Goal: Transaction & Acquisition: Purchase product/service

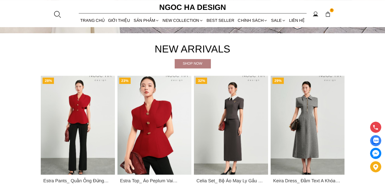
scroll to position [228, 0]
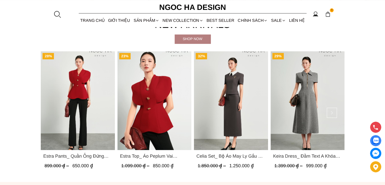
click at [165, 91] on img "Product image - Estra Top_ Áo Peplum Vai Choàng Màu Đỏ A1092" at bounding box center [154, 100] width 74 height 99
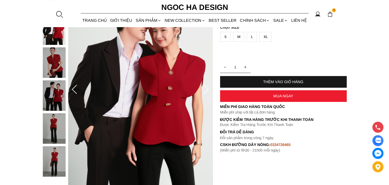
scroll to position [76, 0]
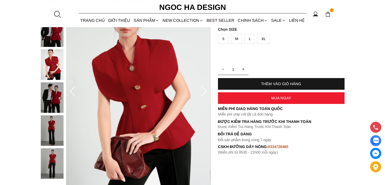
click at [204, 93] on icon at bounding box center [203, 91] width 5 height 9
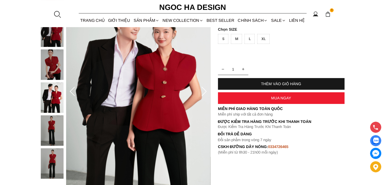
click at [204, 93] on icon at bounding box center [203, 91] width 5 height 9
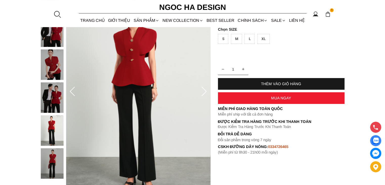
click at [204, 93] on icon at bounding box center [203, 91] width 5 height 9
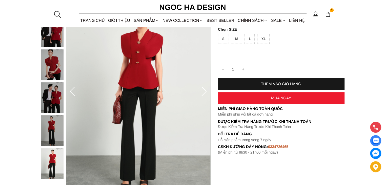
click at [204, 93] on icon at bounding box center [203, 91] width 5 height 9
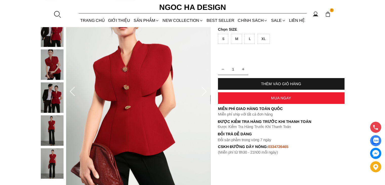
click at [204, 93] on icon at bounding box center [203, 91] width 5 height 9
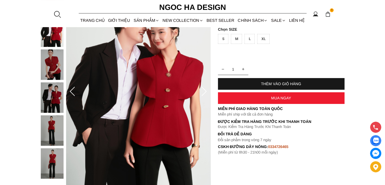
click at [204, 93] on icon at bounding box center [203, 91] width 5 height 9
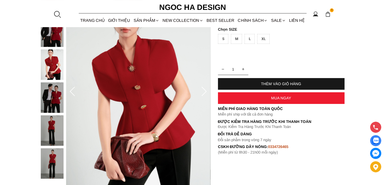
click at [204, 93] on icon at bounding box center [203, 91] width 5 height 9
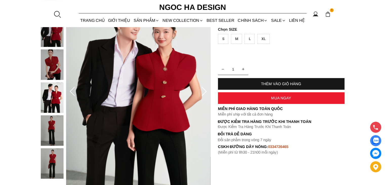
click at [204, 93] on icon at bounding box center [203, 91] width 5 height 9
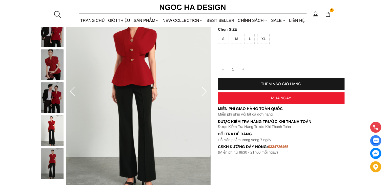
click at [197, 89] on img at bounding box center [138, 92] width 144 height 216
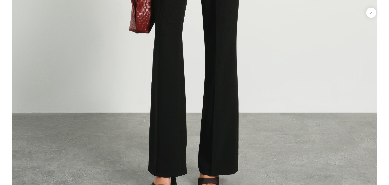
scroll to position [2990, 0]
